Goal: Information Seeking & Learning: Learn about a topic

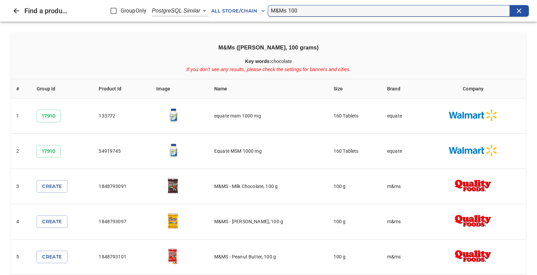
scroll to position [17, 0]
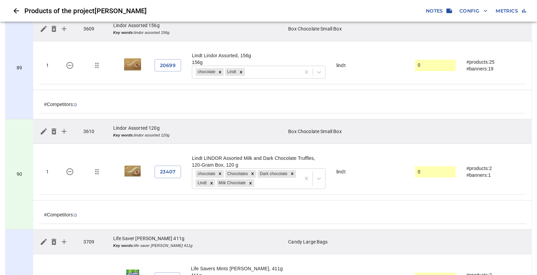
scroll to position [9143, 0]
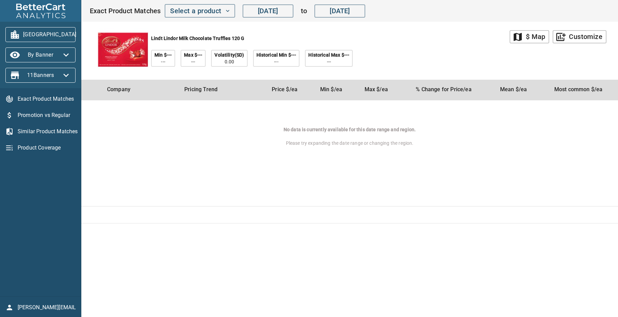
click at [30, 166] on div "Exact Product Matches Promotion vs Regular Similar Product Matches Product Cove…" at bounding box center [40, 192] width 81 height 208
click at [79, 32] on icon "button" at bounding box center [84, 34] width 11 height 11
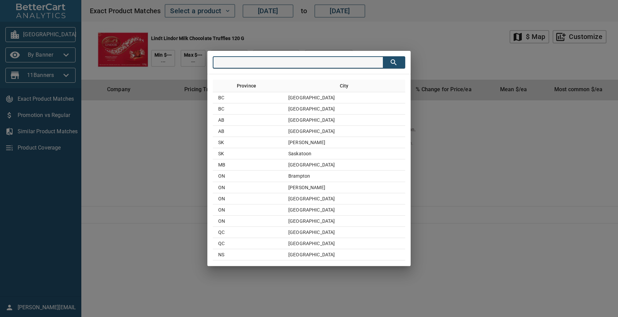
click at [448, 39] on div "Province City BC Surrey BC Vancouver AB Calgary AB Edmonton SK Regina SK Saskat…" at bounding box center [309, 158] width 618 height 317
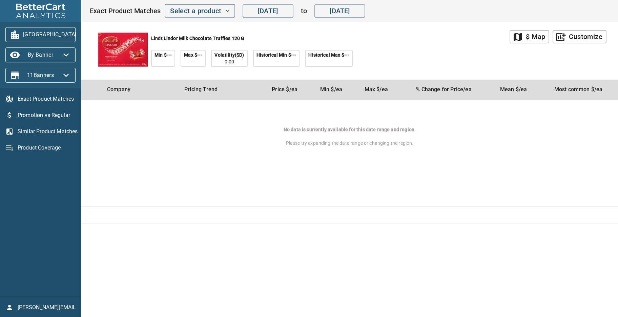
click at [38, 180] on div "Exact Product Matches Promotion vs Regular Similar Product Matches Product Cove…" at bounding box center [40, 192] width 81 height 208
click at [424, 40] on div "lindt lindor milk chocolate truffles 120 g Min $--- --- Max $--- --- Volatility…" at bounding box center [299, 51] width 420 height 58
click at [424, 42] on div "lindt lindor milk chocolate truffles 120 g Min $--- --- Max $--- --- Volatility…" at bounding box center [299, 51] width 420 height 58
click at [79, 35] on icon "button" at bounding box center [84, 34] width 11 height 11
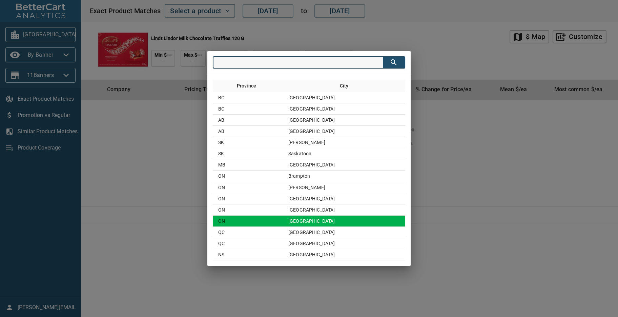
click at [320, 220] on td "Toronto" at bounding box center [344, 220] width 122 height 11
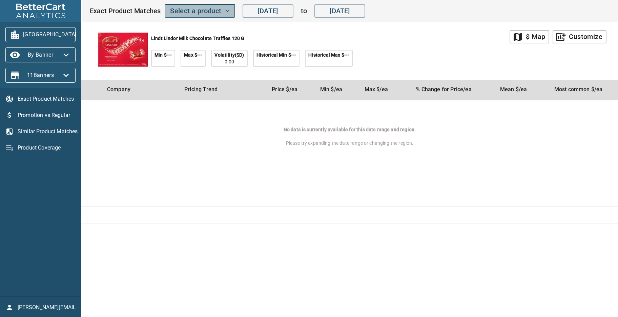
click at [224, 8] on span "Select a product" at bounding box center [199, 11] width 59 height 12
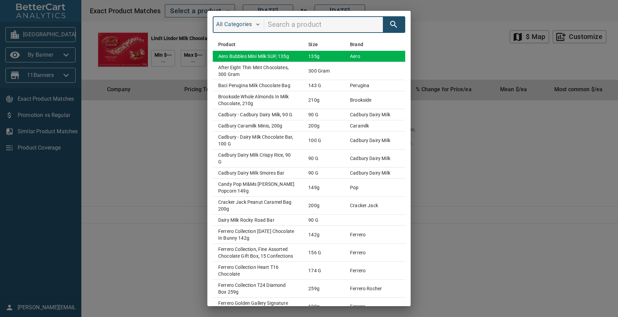
click at [243, 53] on td "Aero Bubbles Mini Milk SUP, 135g" at bounding box center [258, 55] width 90 height 11
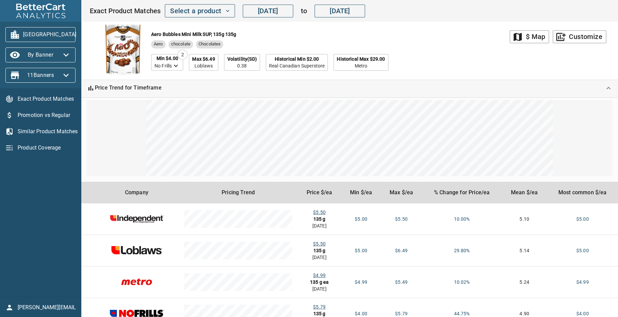
click at [79, 32] on icon "button" at bounding box center [84, 34] width 11 height 11
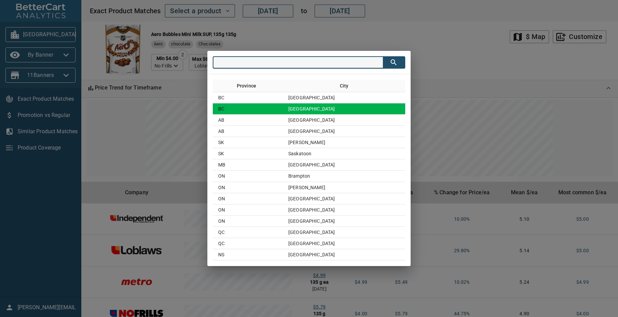
click at [330, 113] on td "[GEOGRAPHIC_DATA]" at bounding box center [344, 108] width 122 height 11
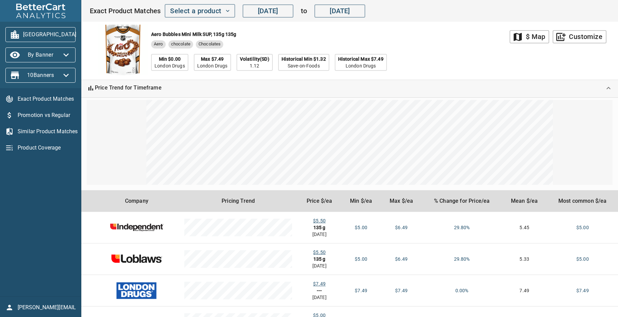
click at [456, 55] on div "Aero Bubbles Mini Milk SUP, 135g 135g Aero chocolate Chocolates Min $0.00 Londo…" at bounding box center [299, 51] width 420 height 58
click at [65, 54] on icon "button" at bounding box center [65, 54] width 5 height 3
click at [29, 65] on li "By Store" at bounding box center [23, 67] width 36 height 12
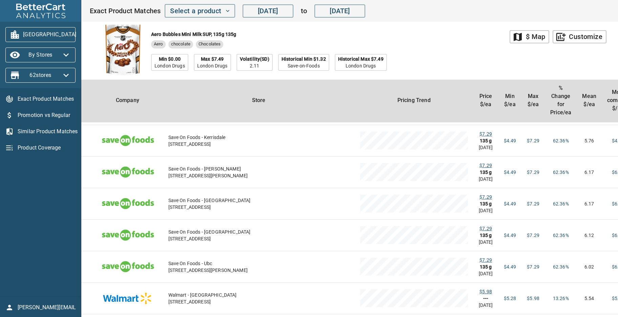
scroll to position [1008, 0]
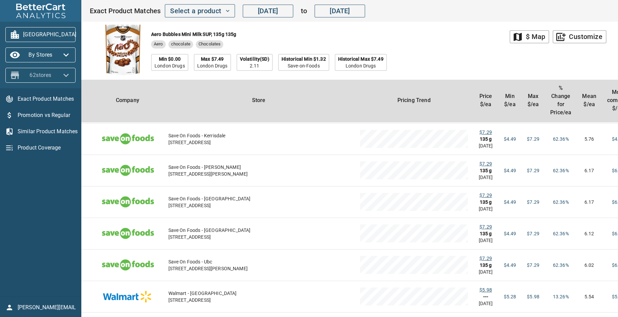
click at [65, 73] on icon "button" at bounding box center [66, 75] width 11 height 11
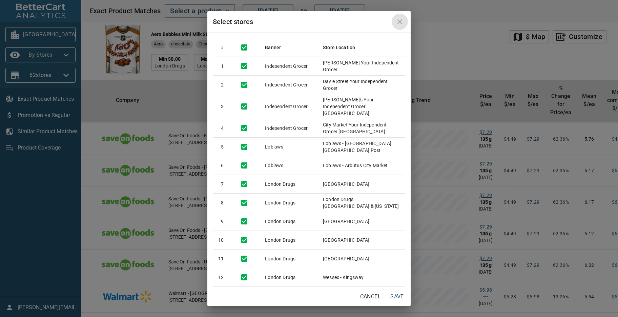
click at [402, 19] on icon "close" at bounding box center [400, 22] width 8 height 8
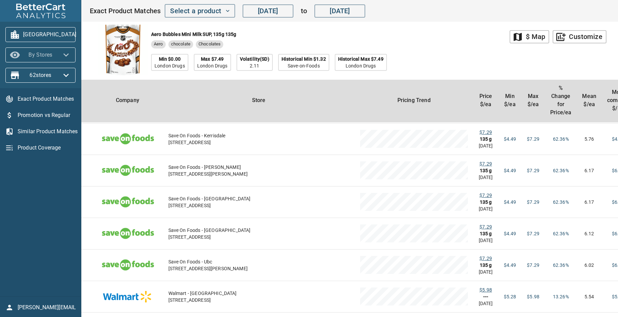
click at [68, 54] on icon "button" at bounding box center [65, 54] width 5 height 3
click at [29, 51] on li "By Banner" at bounding box center [23, 54] width 36 height 12
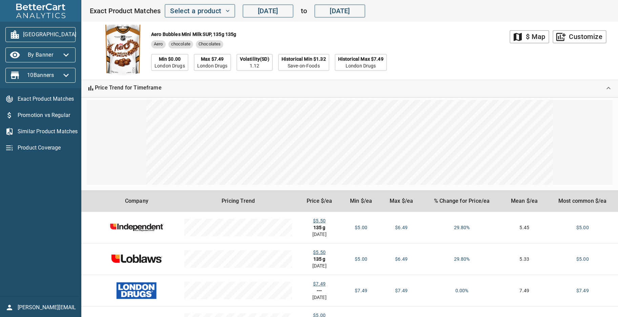
click at [63, 55] on icon "button" at bounding box center [66, 54] width 11 height 11
click at [62, 75] on div at bounding box center [309, 158] width 618 height 317
click at [67, 74] on icon "button" at bounding box center [66, 75] width 11 height 11
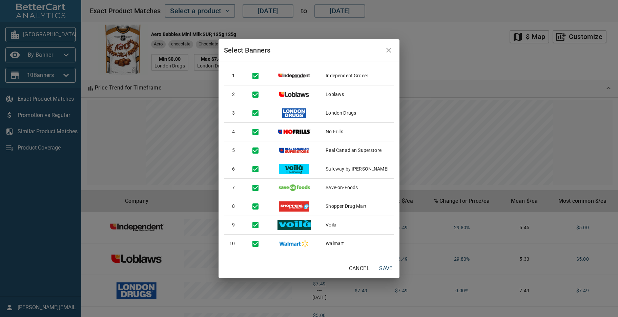
drag, startPoint x: 364, startPoint y: 267, endPoint x: 323, endPoint y: 262, distance: 41.3
click at [323, 262] on div "Cancel Save" at bounding box center [309, 268] width 181 height 19
click at [355, 268] on span "Cancel" at bounding box center [359, 268] width 21 height 9
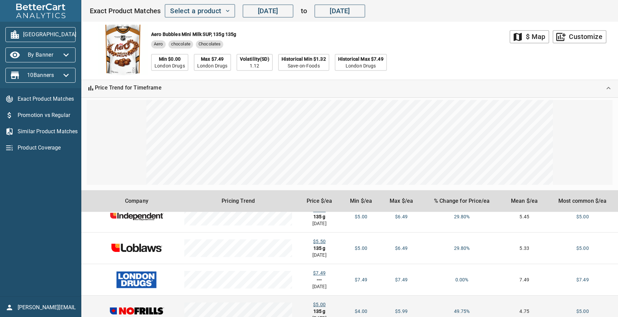
scroll to position [0, 0]
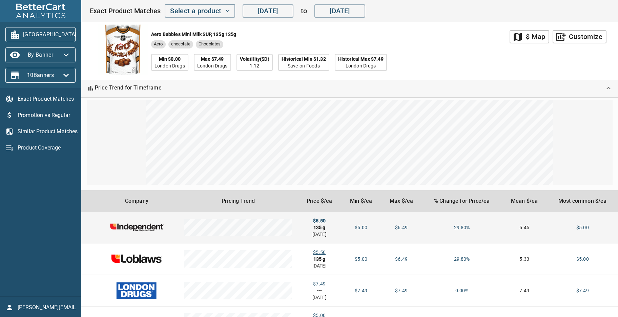
click at [314, 219] on div "$5.50" at bounding box center [319, 220] width 33 height 7
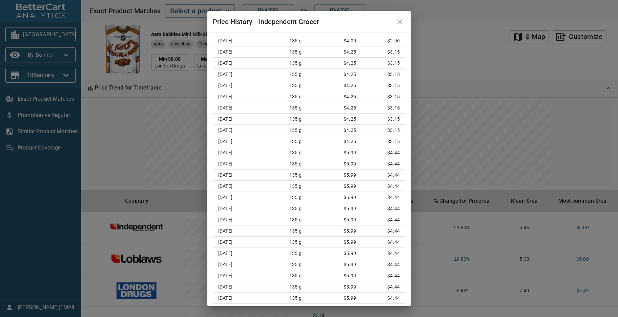
scroll to position [3129, 0]
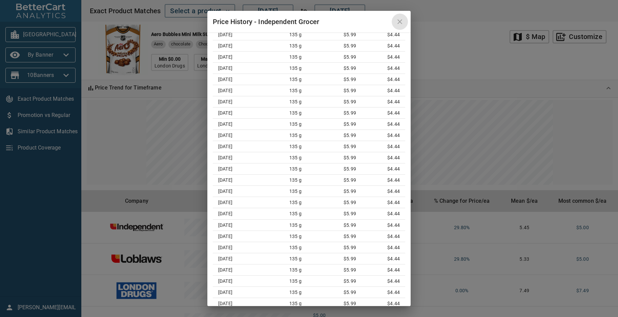
click at [401, 20] on icon "close" at bounding box center [399, 21] width 5 height 5
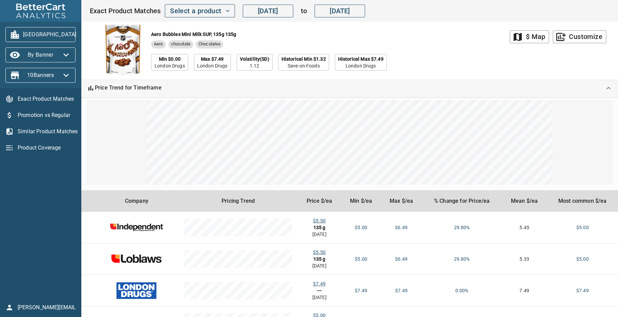
click at [59, 117] on span "Promotion vs Regular" at bounding box center [47, 115] width 58 height 8
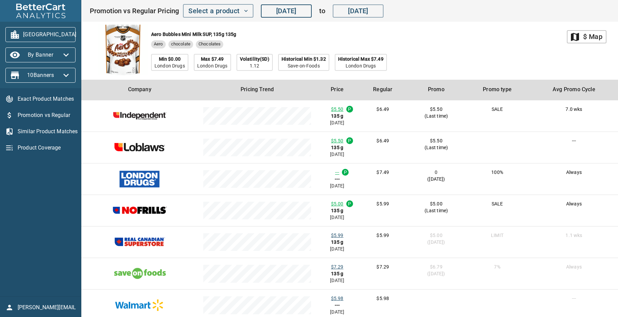
click at [280, 10] on input "Jun 10, 2025" at bounding box center [286, 11] width 51 height 14
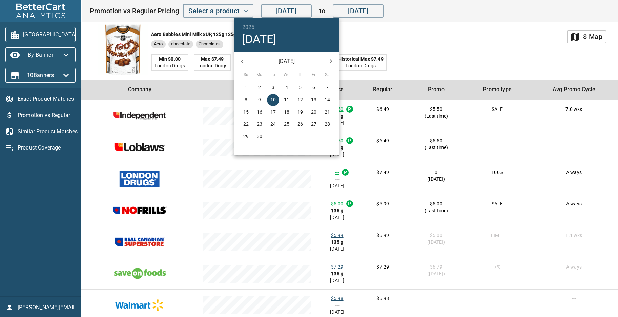
click at [238, 60] on button "button" at bounding box center [242, 61] width 16 height 16
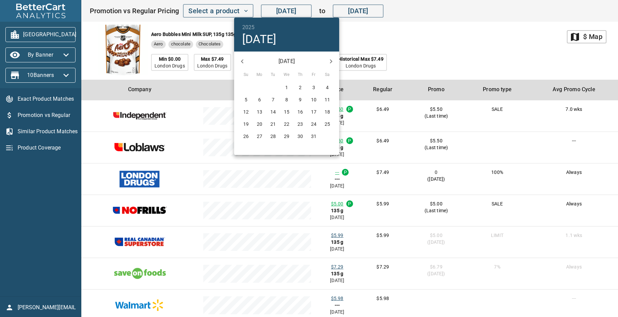
click at [432, 48] on div at bounding box center [309, 158] width 618 height 317
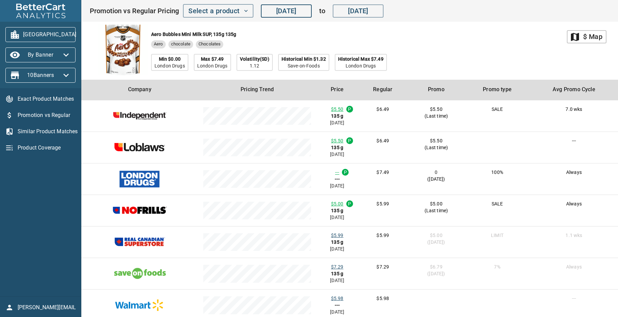
click at [591, 36] on div "$ Map" at bounding box center [592, 37] width 19 height 12
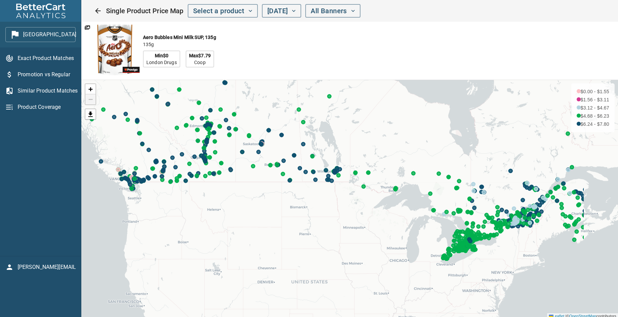
drag, startPoint x: 592, startPoint y: 272, endPoint x: 504, endPoint y: 217, distance: 104.2
click at [504, 217] on div "+ − $0.00 - $1.55 $1.56 - $3.11 $3.12 - $4.67 $4.68 - $6.23 $6.24 - $7.80 Leafl…" at bounding box center [349, 199] width 537 height 239
click at [87, 90] on link "+" at bounding box center [90, 89] width 10 height 10
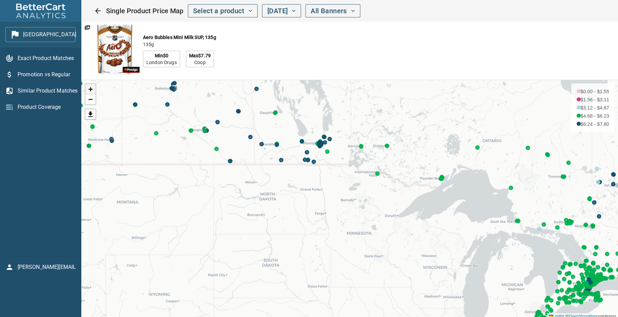
click at [87, 90] on link "+" at bounding box center [90, 89] width 10 height 10
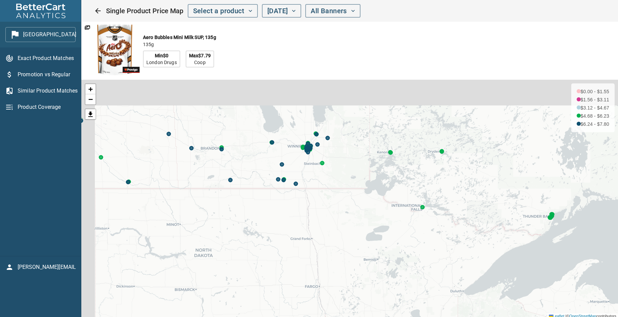
drag, startPoint x: 372, startPoint y: 170, endPoint x: 384, endPoint y: 217, distance: 48.6
click at [390, 232] on div "+ − $0.00 - $1.55 $1.56 - $3.11 $3.12 - $4.67 $4.68 - $6.23 $6.24 - $7.80 Leafl…" at bounding box center [349, 199] width 537 height 239
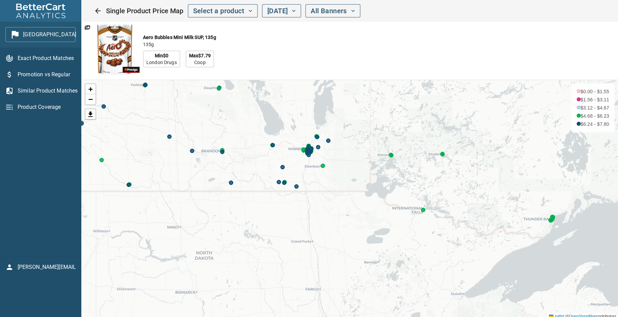
click at [96, 91] on div "+ −" at bounding box center [91, 94] width 12 height 22
click at [93, 90] on span "+" at bounding box center [90, 89] width 4 height 8
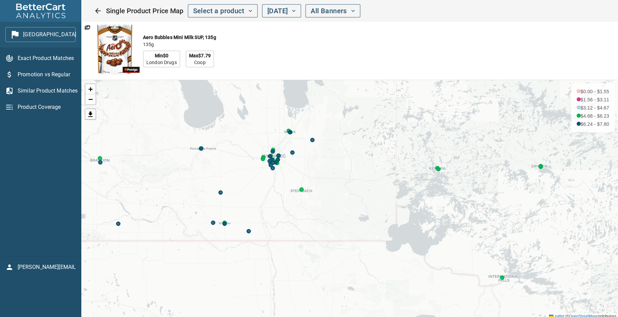
drag, startPoint x: 312, startPoint y: 169, endPoint x: 319, endPoint y: 214, distance: 45.6
click at [317, 226] on div "+ − $0.00 - $1.55 $1.56 - $3.11 $3.12 - $4.67 $4.68 - $6.23 $6.24 - $7.80 Leafl…" at bounding box center [349, 199] width 537 height 239
click at [271, 163] on icon at bounding box center [270, 164] width 3 height 3
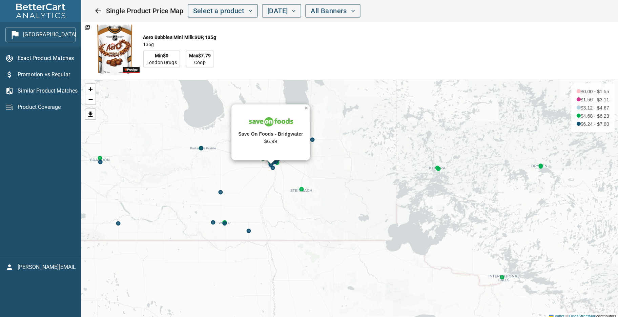
click at [306, 109] on span "×" at bounding box center [306, 108] width 3 height 6
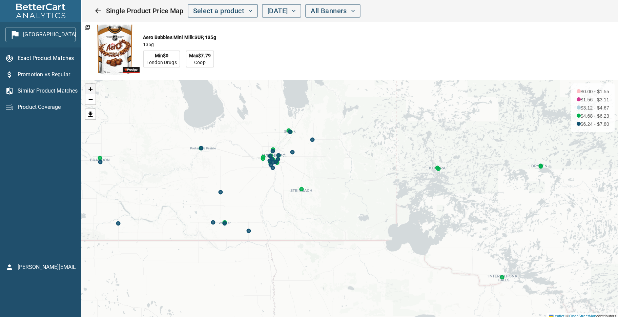
click at [92, 91] on span "+" at bounding box center [90, 89] width 4 height 8
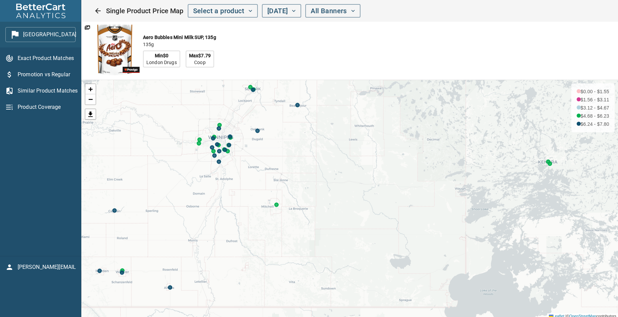
drag, startPoint x: 214, startPoint y: 142, endPoint x: 254, endPoint y: 187, distance: 60.2
click at [254, 189] on div "+ − $0.00 - $1.55 $1.56 - $3.11 $3.12 - $4.67 $4.68 - $6.23 $6.24 - $7.80 Leafl…" at bounding box center [349, 199] width 537 height 239
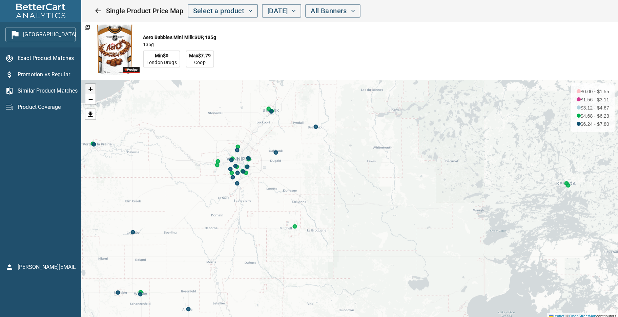
click at [95, 93] on link "+" at bounding box center [90, 89] width 10 height 10
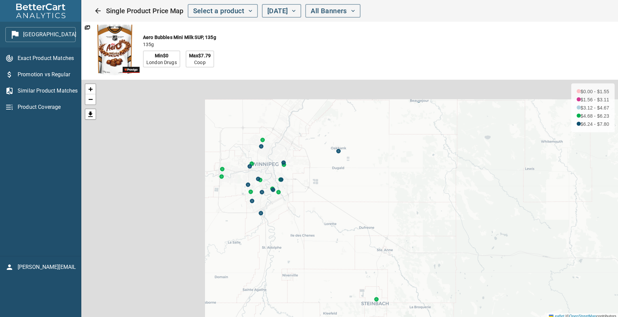
drag, startPoint x: 202, startPoint y: 171, endPoint x: 338, endPoint y: 217, distance: 143.7
click at [338, 217] on div "+ − $0.00 - $1.55 $1.56 - $3.11 $3.12 - $4.67 $4.68 - $6.23 $6.24 - $7.80 Leafl…" at bounding box center [349, 199] width 537 height 239
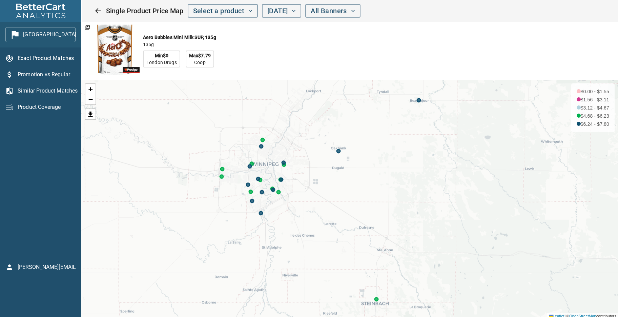
click at [347, 63] on div "Aero Bubbles Mini Milk SUP, 135g 135g Min $0 London Drugs Max $7.79 Coop" at bounding box center [281, 51] width 400 height 58
click at [79, 31] on icon "button" at bounding box center [84, 34] width 11 height 11
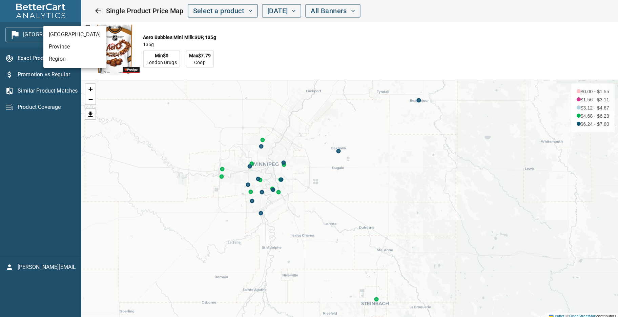
click at [57, 48] on li "Province" at bounding box center [74, 47] width 63 height 12
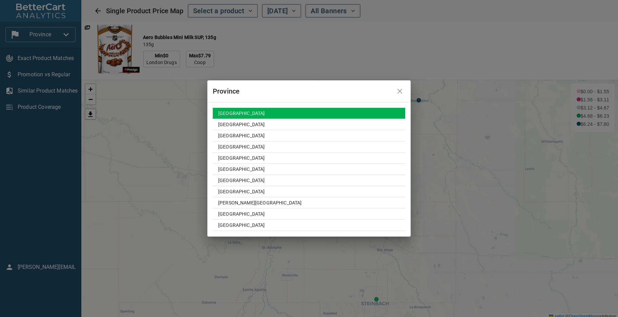
click at [251, 115] on td "British Columbia" at bounding box center [309, 113] width 192 height 11
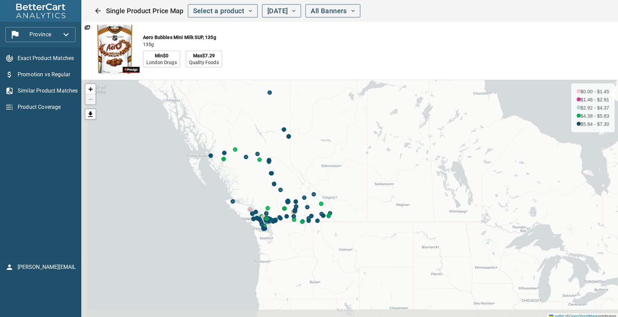
drag, startPoint x: 359, startPoint y: 208, endPoint x: 403, endPoint y: 193, distance: 46.0
click at [403, 193] on div "+ − $0.00 - $1.45 $1.46 - $2.91 $2.92 - $4.37 $4.38 - $5.83 $5.84 - $7.30 Leafl…" at bounding box center [349, 199] width 537 height 239
click at [88, 87] on link "+" at bounding box center [90, 89] width 10 height 10
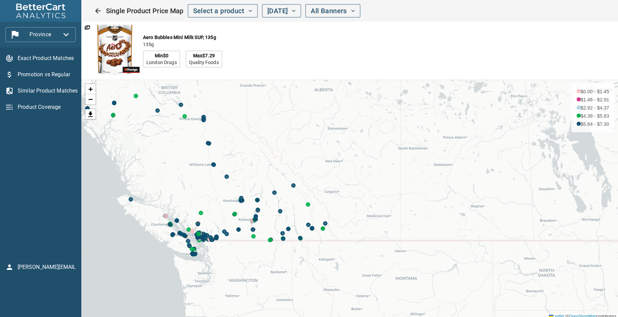
drag, startPoint x: 269, startPoint y: 221, endPoint x: 290, endPoint y: 212, distance: 22.6
click at [290, 212] on div "+ − $0.00 - $1.45 $1.46 - $2.91 $2.92 - $4.37 $4.38 - $5.83 $5.84 - $7.30 Leafl…" at bounding box center [349, 199] width 537 height 239
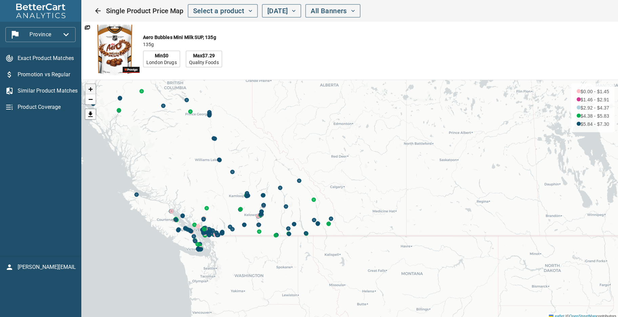
click at [92, 90] on span "+" at bounding box center [90, 89] width 4 height 8
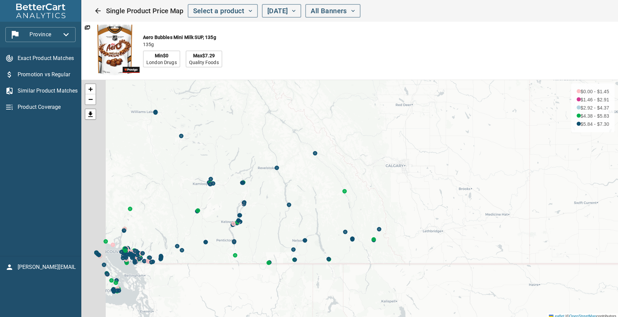
drag, startPoint x: 147, startPoint y: 189, endPoint x: 266, endPoint y: 161, distance: 121.7
click at [237, 164] on div "+ − $0.00 - $1.45 $1.46 - $2.91 $2.92 - $4.37 $4.38 - $5.83 $5.84 - $7.30 Leafl…" at bounding box center [349, 199] width 537 height 239
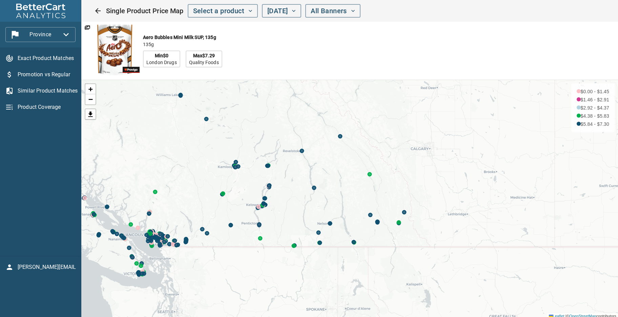
click at [154, 243] on div "+ − $0.00 - $1.45 $1.46 - $2.91 $2.92 - $4.37 $4.38 - $5.83 $5.84 - $7.30 Leafl…" at bounding box center [349, 199] width 537 height 239
click at [90, 89] on span "+" at bounding box center [90, 89] width 4 height 8
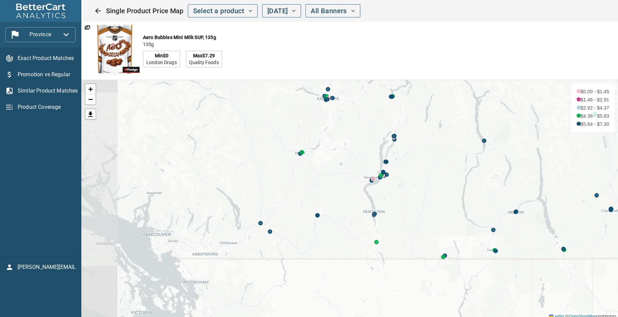
drag, startPoint x: 173, startPoint y: 204, endPoint x: 357, endPoint y: 149, distance: 191.3
click at [357, 149] on div "+ − $0.00 - $1.45 $1.46 - $2.91 $2.92 - $4.37 $4.38 - $5.83 $5.84 - $7.30 Leafl…" at bounding box center [349, 199] width 537 height 239
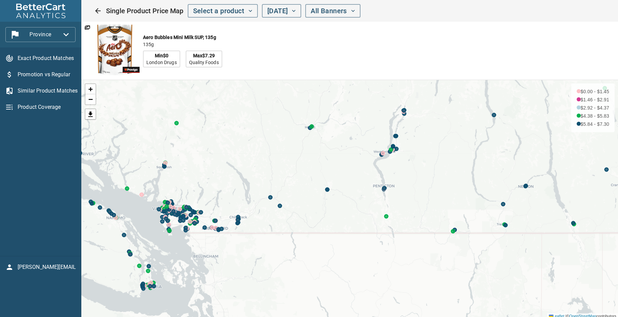
click at [288, 68] on div "Aero Bubbles Mini Milk SUP, 135g 135g Min $0 London Drugs Max $7.29 Quality Foo…" at bounding box center [281, 51] width 400 height 58
click at [40, 92] on span "Similar Product Matches" at bounding box center [47, 91] width 58 height 8
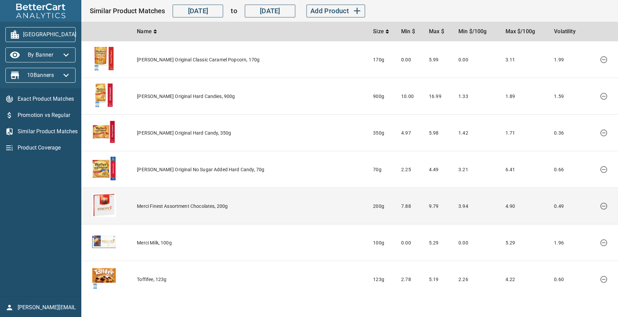
click at [164, 207] on td "Merci Finest Assortment Chocolates, 200g" at bounding box center [252, 206] width 236 height 37
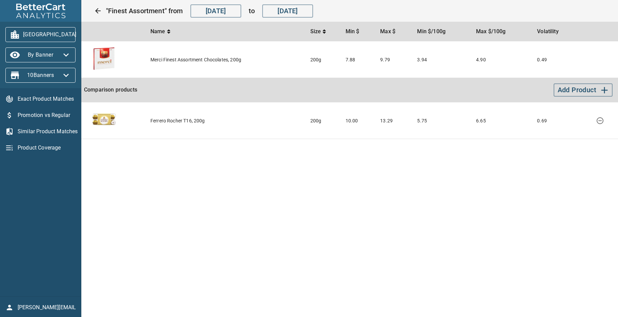
click at [229, 253] on main "Name Size Min $ Max $ Min $/100g Max $/100g Volatility Merci Finest Assortment …" at bounding box center [349, 158] width 537 height 317
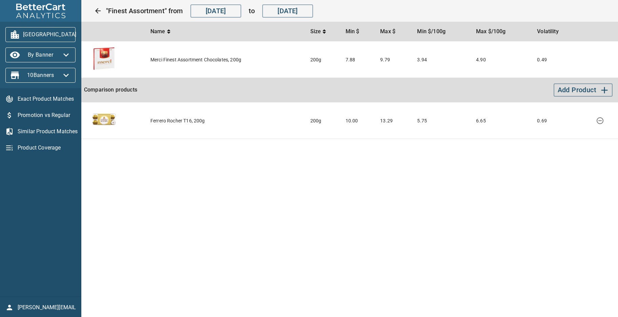
click at [229, 253] on main "Name Size Min $ Max $ Min $/100g Max $/100g Volatility Merci Finest Assortment …" at bounding box center [349, 158] width 537 height 317
click at [35, 198] on div "Exact Product Matches Promotion vs Regular Similar Product Matches Product Cove…" at bounding box center [40, 192] width 81 height 208
click at [215, 247] on main "Name Size Min $ Max $ Min $/100g Max $/100g Volatility Merci Finest Assortment …" at bounding box center [349, 158] width 537 height 317
click at [206, 236] on main "Name Size Min $ Max $ Min $/100g Max $/100g Volatility Merci Finest Assortment …" at bounding box center [349, 158] width 537 height 317
click at [130, 183] on main "Name Size Min $ Max $ Min $/100g Max $/100g Volatility Merci Finest Assortment …" at bounding box center [349, 158] width 537 height 317
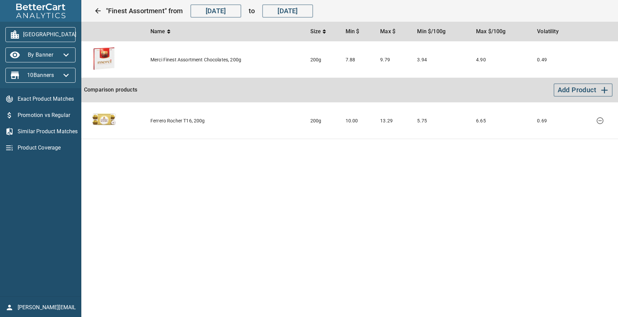
click at [47, 210] on div "Exact Product Matches Promotion vs Regular Similar Product Matches Product Cove…" at bounding box center [40, 192] width 81 height 208
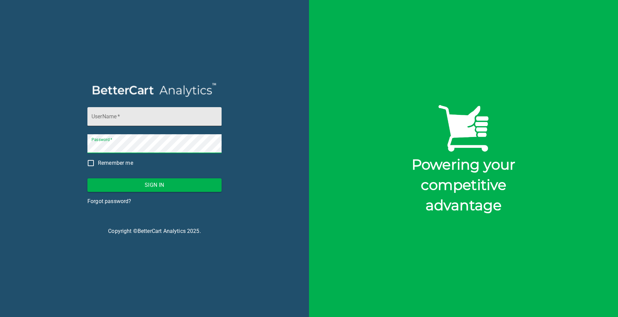
click at [96, 118] on input "UserName   *" at bounding box center [154, 116] width 134 height 19
type input "melanie@bettercart.ca"
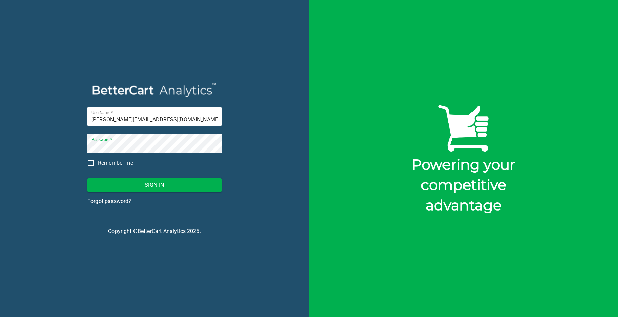
click at [156, 184] on span "Sign In" at bounding box center [154, 184] width 123 height 9
click at [45, 139] on div "UserName   * melanie@bettercart.ca Password   * Remember me Sign In Forgot pass…" at bounding box center [154, 158] width 309 height 317
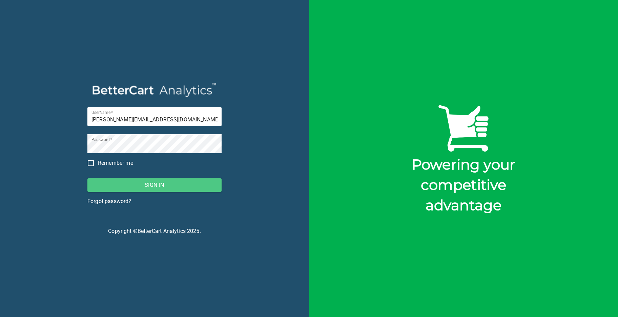
click at [160, 187] on span "Sign In" at bounding box center [154, 184] width 123 height 9
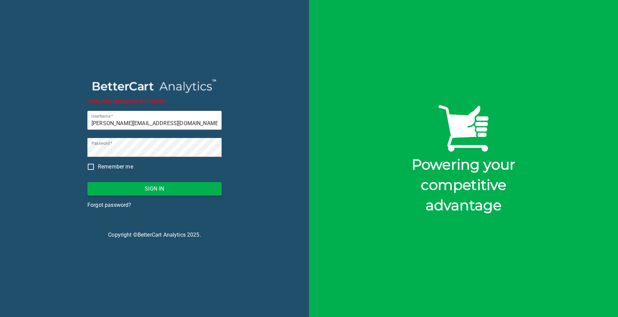
click at [250, 99] on div "Sorry, that password isn't correct UserName   * melanie@bettercart.ca Password …" at bounding box center [154, 158] width 309 height 317
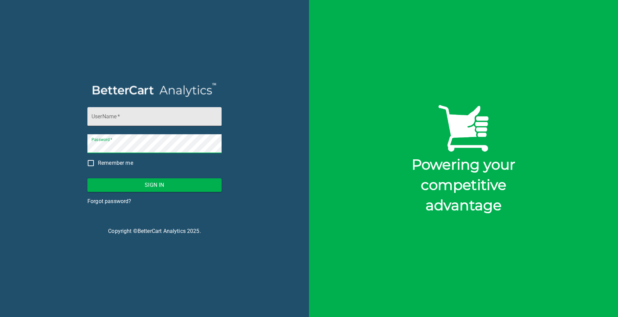
click at [123, 117] on input "UserName   *" at bounding box center [154, 116] width 134 height 19
type input "[PERSON_NAME][EMAIL_ADDRESS][DOMAIN_NAME]"
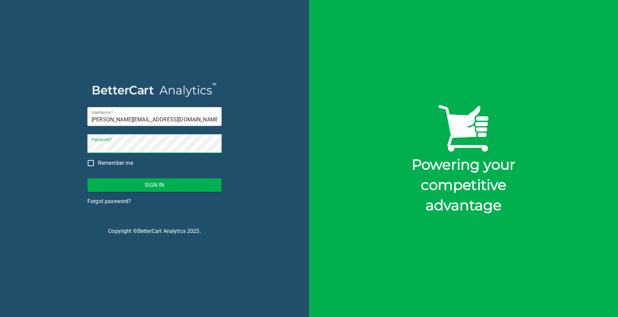
click at [153, 186] on span "Sign In" at bounding box center [154, 184] width 123 height 9
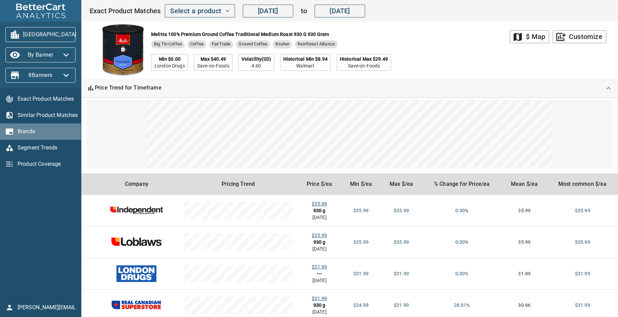
click at [30, 127] on span "Brands" at bounding box center [47, 131] width 58 height 8
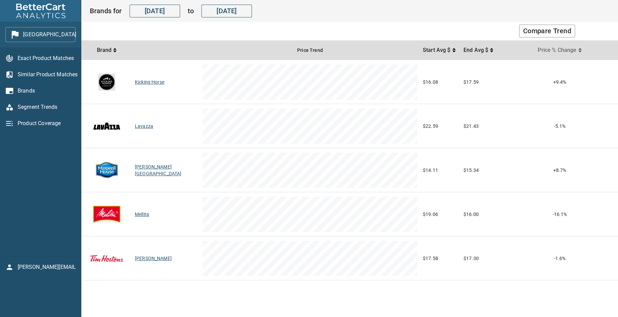
click at [576, 50] on span "Price % Change" at bounding box center [558, 50] width 40 height 8
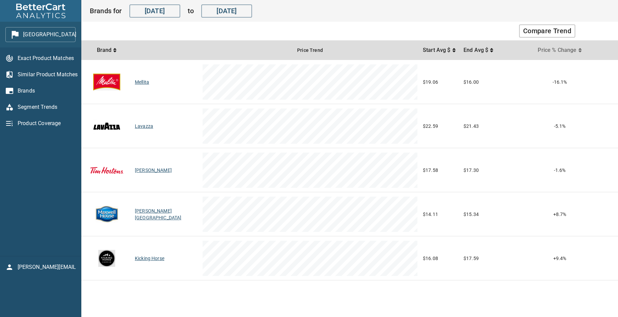
click at [576, 50] on span "Price % Change" at bounding box center [558, 50] width 40 height 8
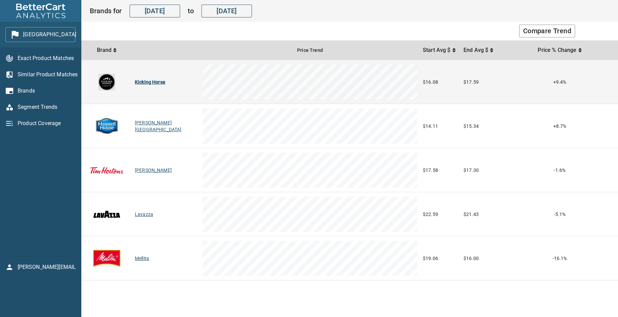
click at [151, 81] on div "Kicking Horse" at bounding box center [166, 82] width 62 height 7
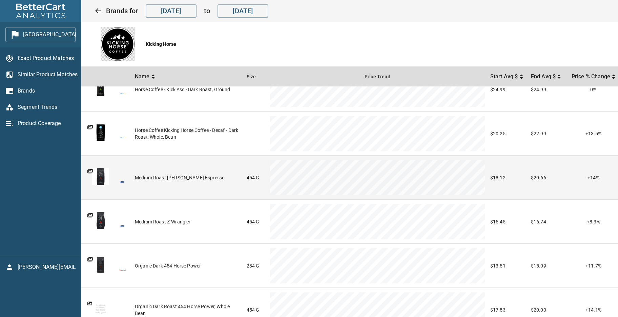
scroll to position [243, 0]
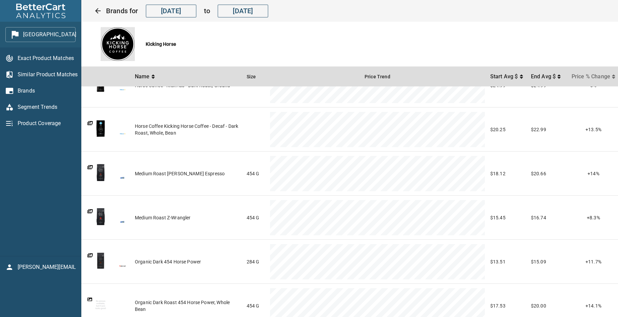
click at [587, 80] on span "Price % Change" at bounding box center [592, 77] width 40 height 8
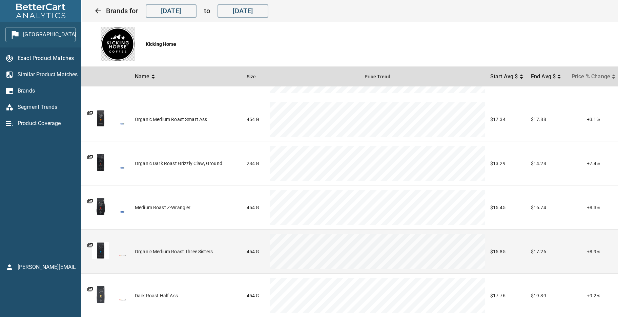
scroll to position [0, 0]
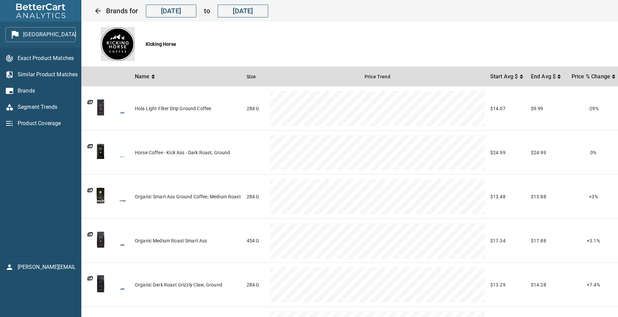
click at [583, 81] on th "Price % Change" at bounding box center [593, 77] width 49 height 20
click at [608, 79] on span "Price % Change" at bounding box center [592, 77] width 40 height 8
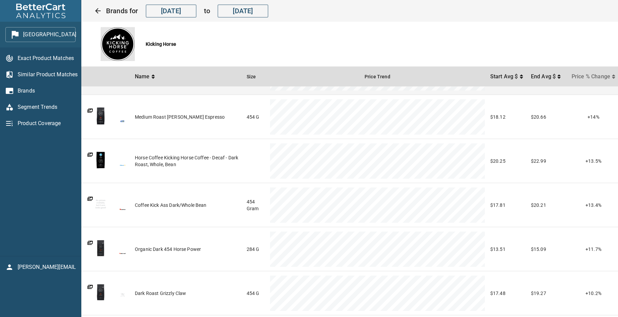
scroll to position [174, 0]
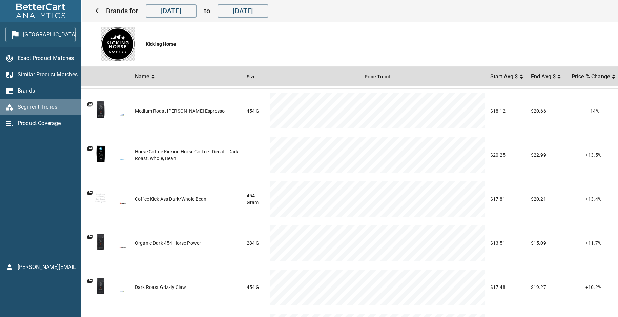
click at [42, 105] on span "Segment Trends" at bounding box center [47, 107] width 58 height 8
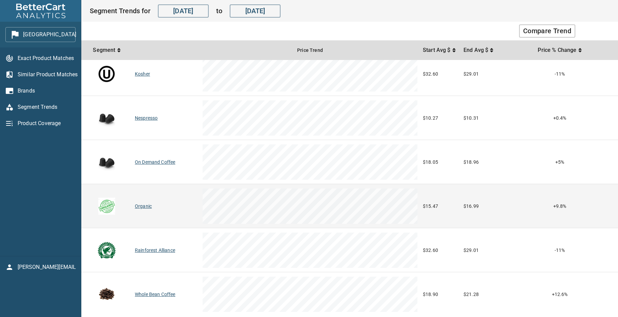
scroll to position [451, 0]
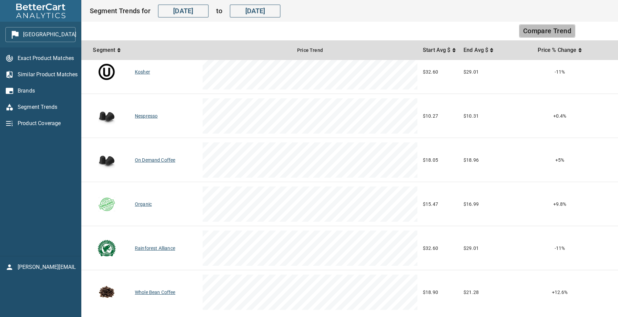
click at [533, 33] on span "Compare Trend" at bounding box center [547, 31] width 48 height 12
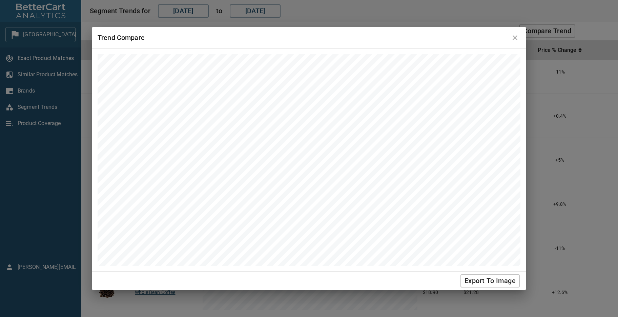
click at [516, 36] on icon "close" at bounding box center [515, 38] width 8 height 8
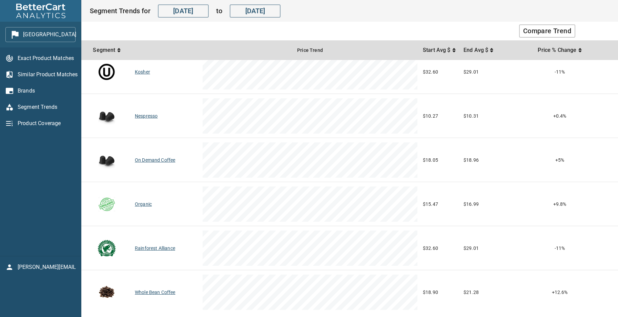
click at [377, 9] on div "Segment Trends for [DATE] ​ to [DATE] ​" at bounding box center [350, 11] width 520 height 14
click at [373, 17] on div "Segment Trends for [DATE] ​ to [DATE] ​" at bounding box center [350, 11] width 520 height 14
